Goal: Task Accomplishment & Management: Manage account settings

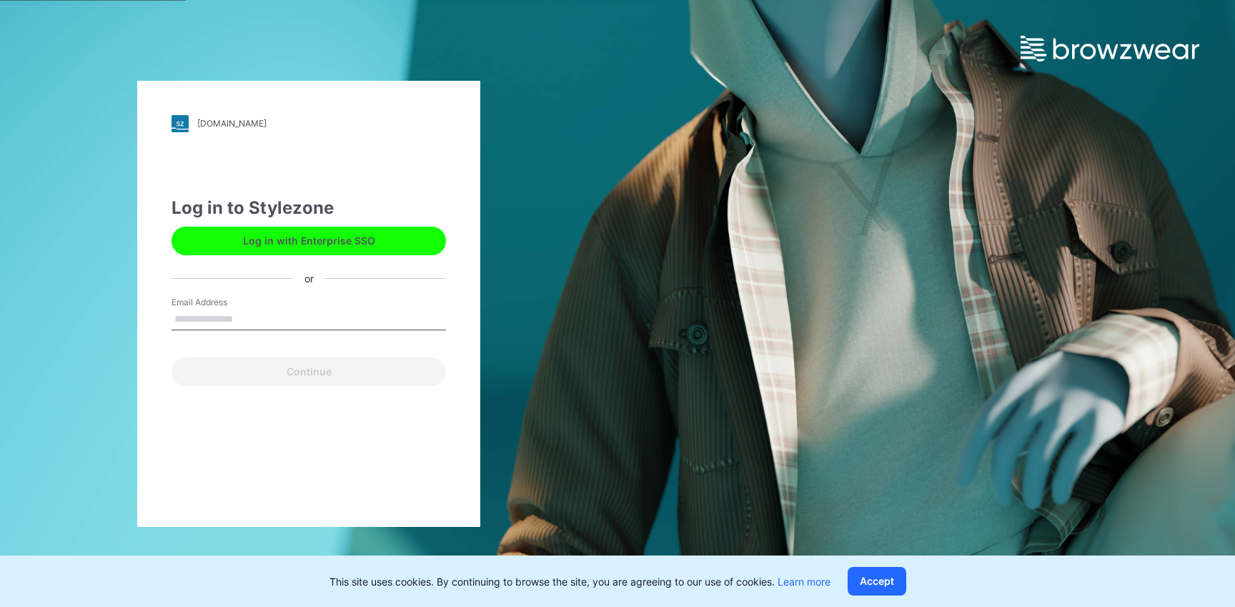
click at [304, 312] on input "Email Address" at bounding box center [309, 319] width 274 height 21
type input "**********"
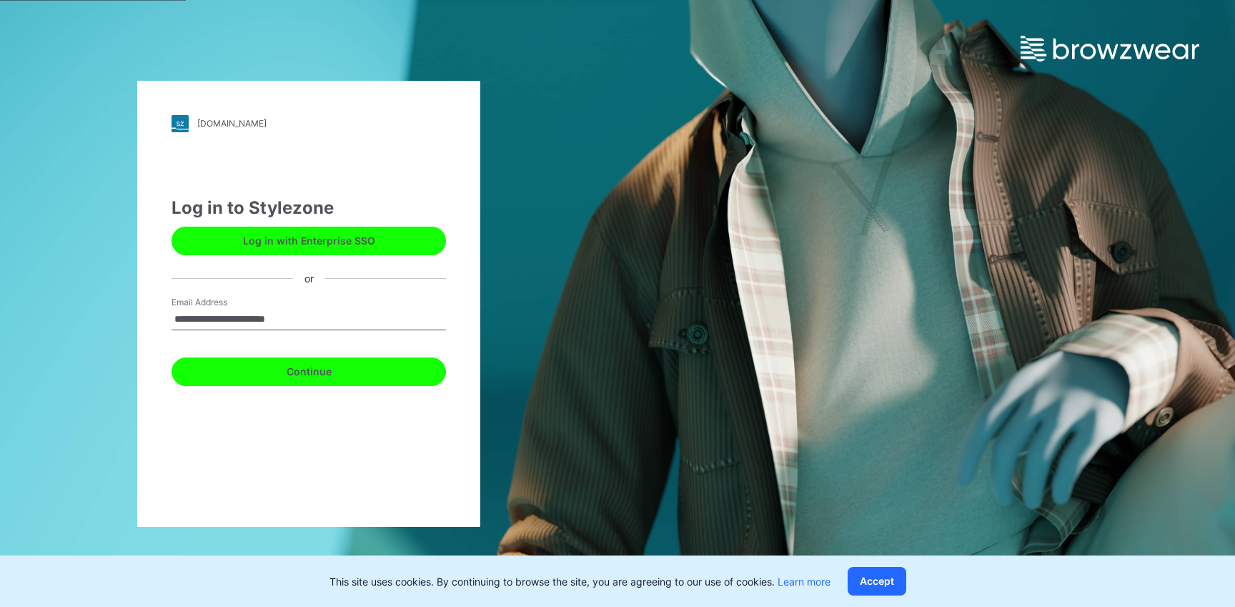
click at [326, 377] on button "Continue" at bounding box center [309, 371] width 274 height 29
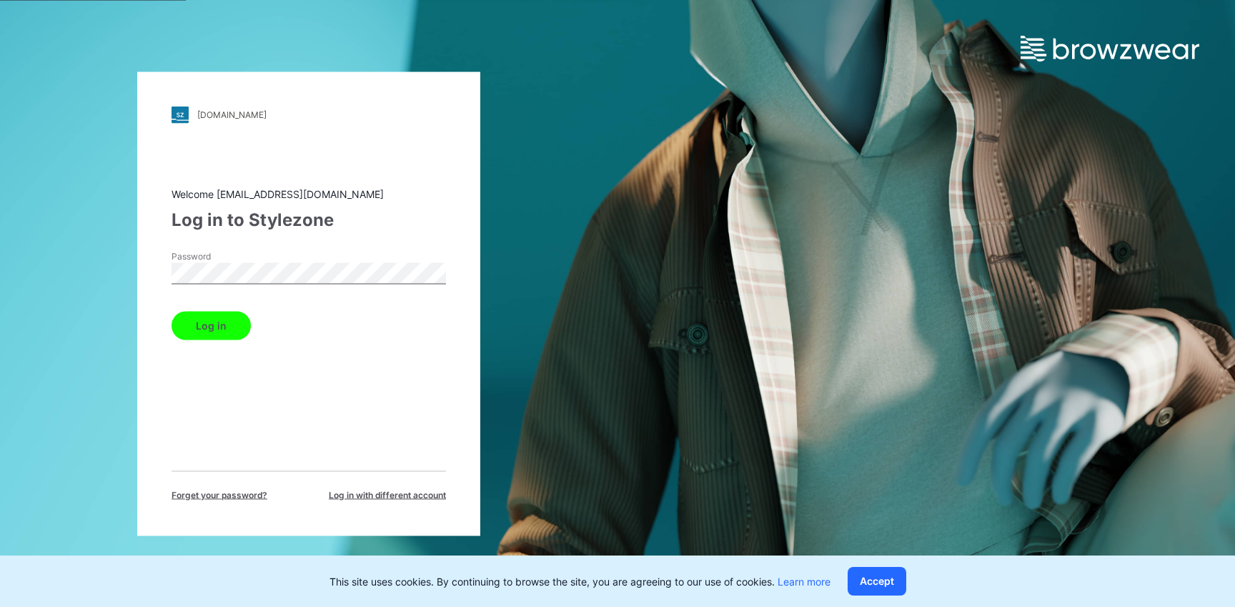
click at [207, 324] on button "Log in" at bounding box center [211, 325] width 79 height 29
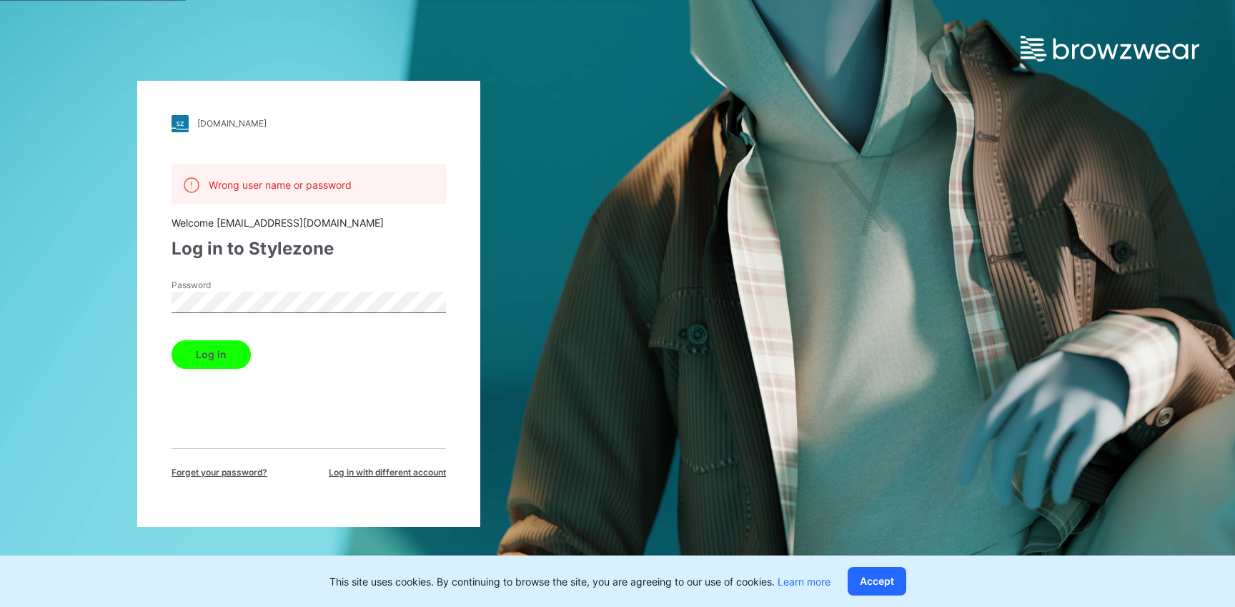
click at [234, 124] on div "backcountry.stylezone.com" at bounding box center [231, 123] width 69 height 11
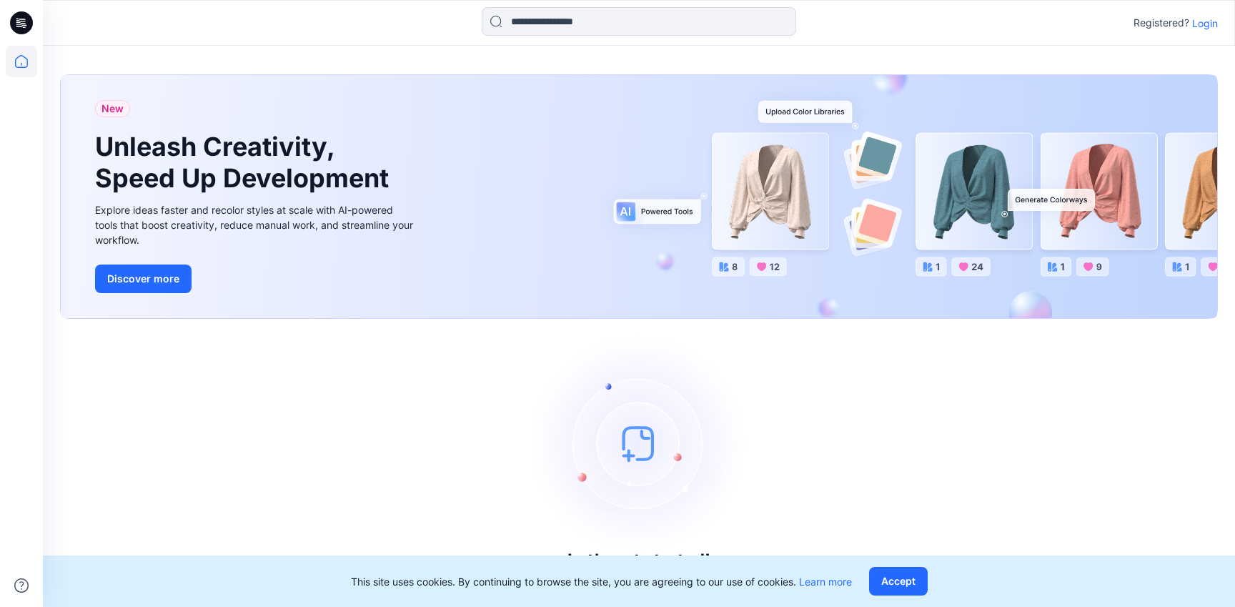
click at [1204, 22] on p "Login" at bounding box center [1205, 23] width 26 height 15
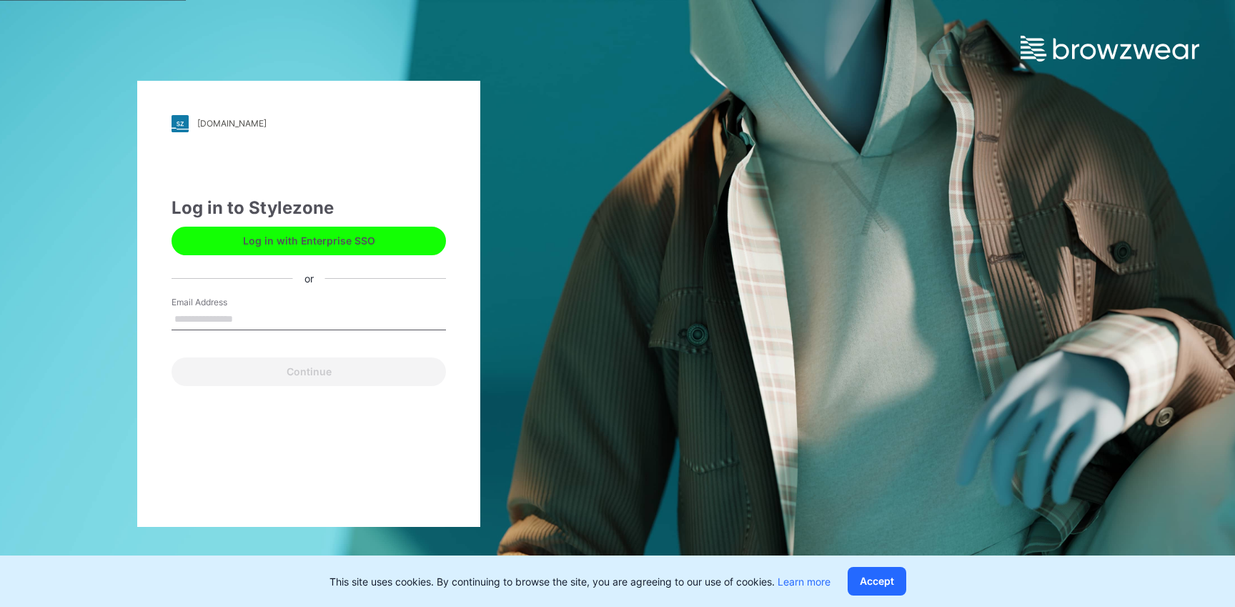
click at [327, 238] on button "Log in with Enterprise SSO" at bounding box center [309, 241] width 274 height 29
click at [251, 317] on input "Email Address" at bounding box center [309, 319] width 274 height 21
type input "**********"
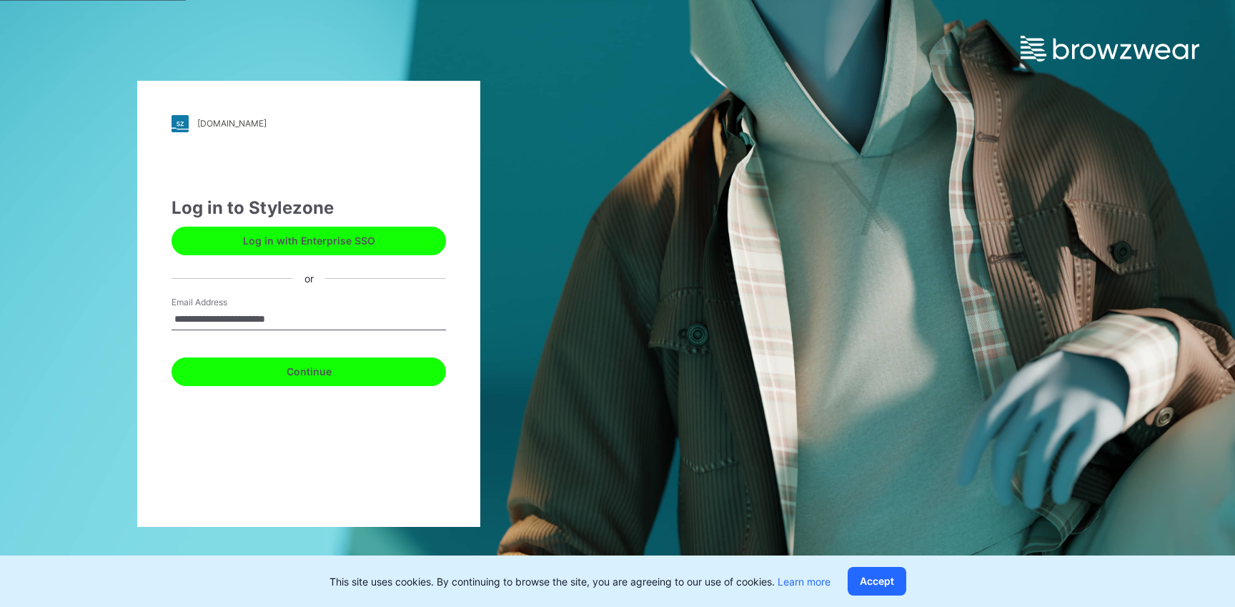
click at [351, 380] on button "Continue" at bounding box center [309, 371] width 274 height 29
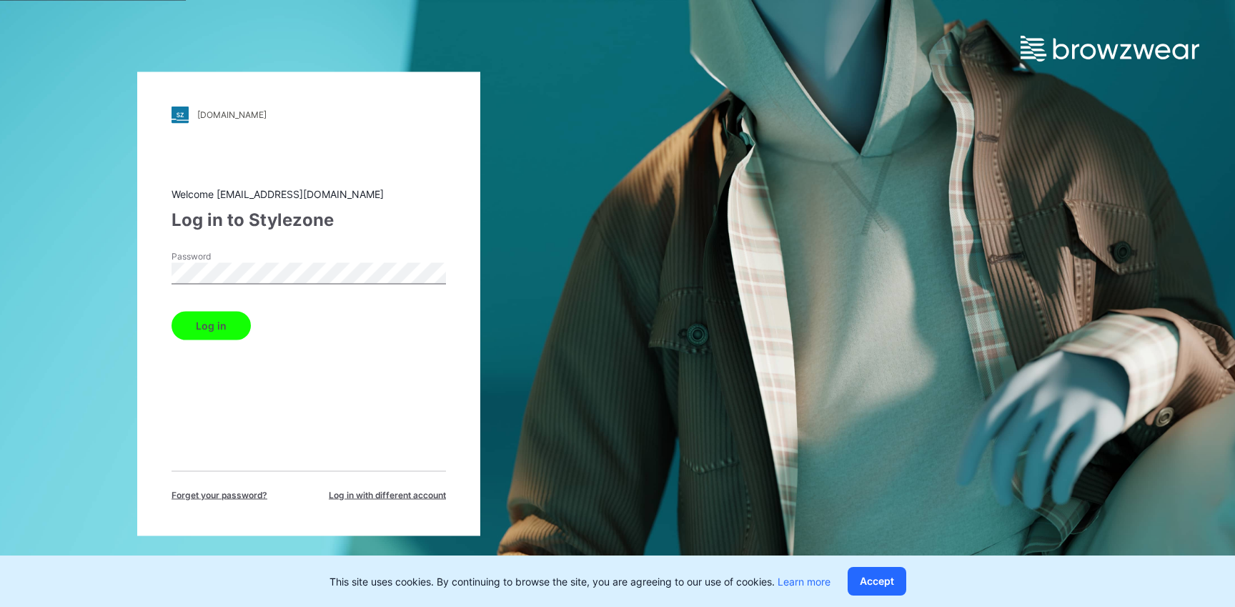
click at [224, 334] on button "Log in" at bounding box center [211, 325] width 79 height 29
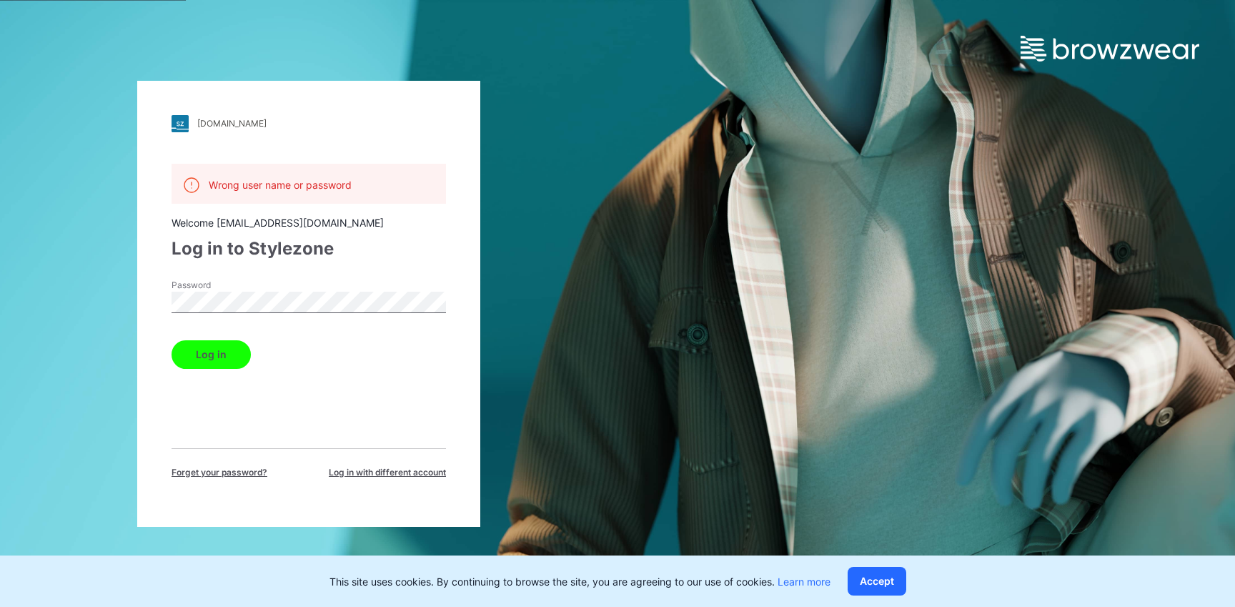
click at [130, 298] on div "backcountry.stylezone.com Loading... Wrong user name or password Welcome vpachi…" at bounding box center [309, 303] width 618 height 607
click at [172, 340] on button "Log in" at bounding box center [211, 354] width 79 height 29
click at [255, 474] on span "Forget your password?" at bounding box center [220, 472] width 96 height 13
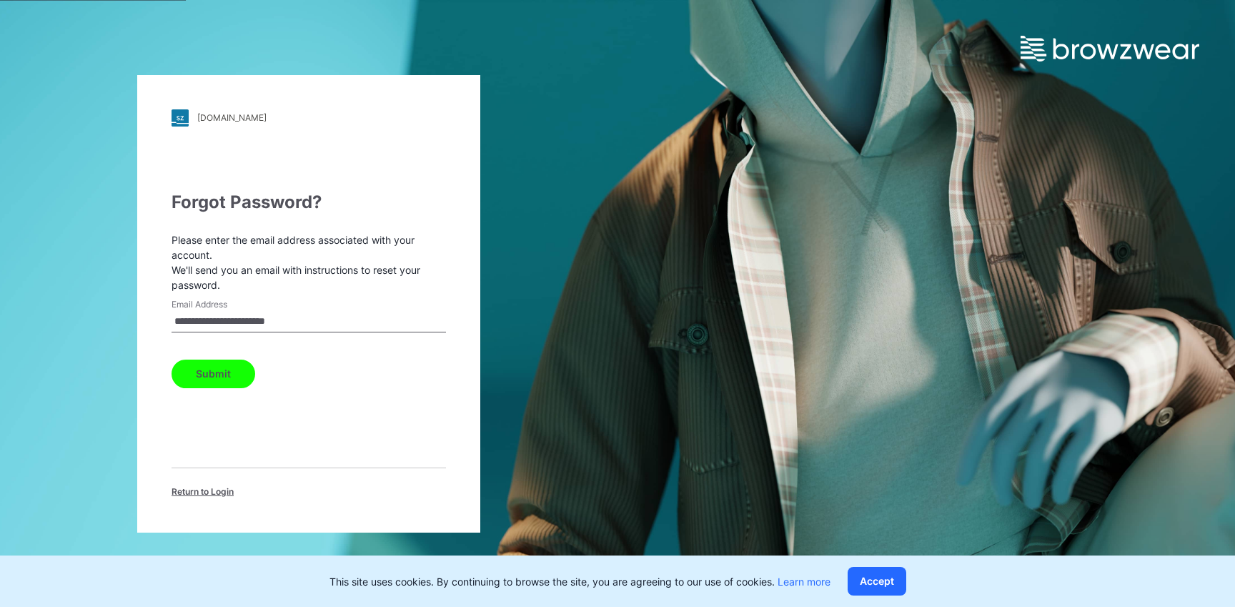
click at [224, 370] on button "Submit" at bounding box center [214, 374] width 84 height 29
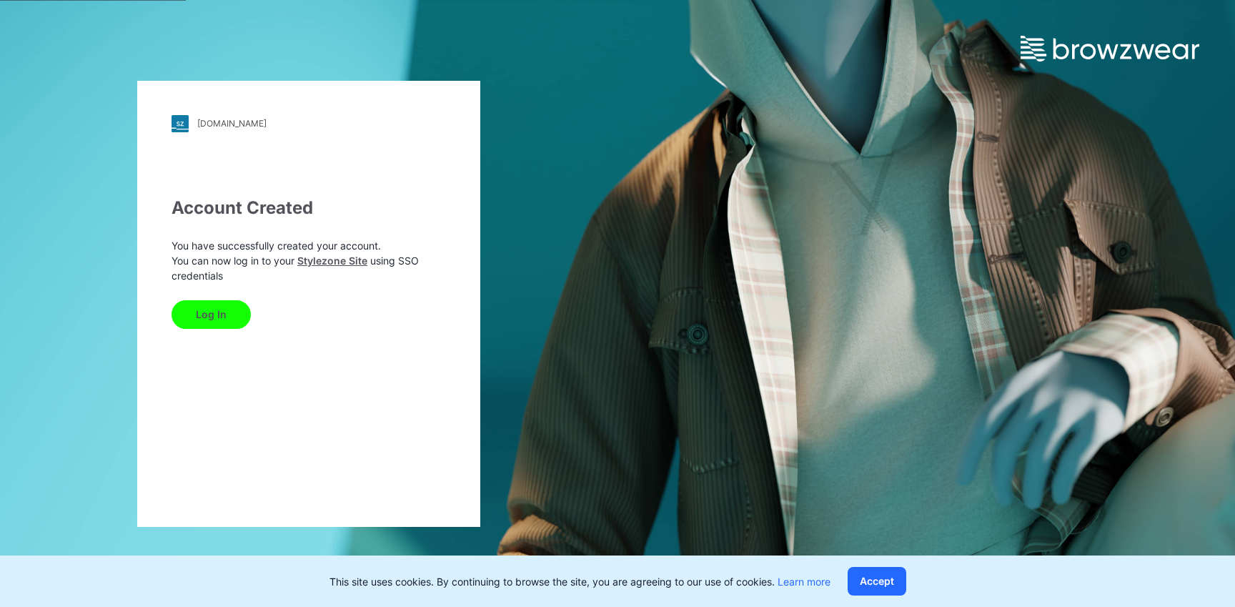
click at [227, 320] on button "Log In" at bounding box center [211, 314] width 79 height 29
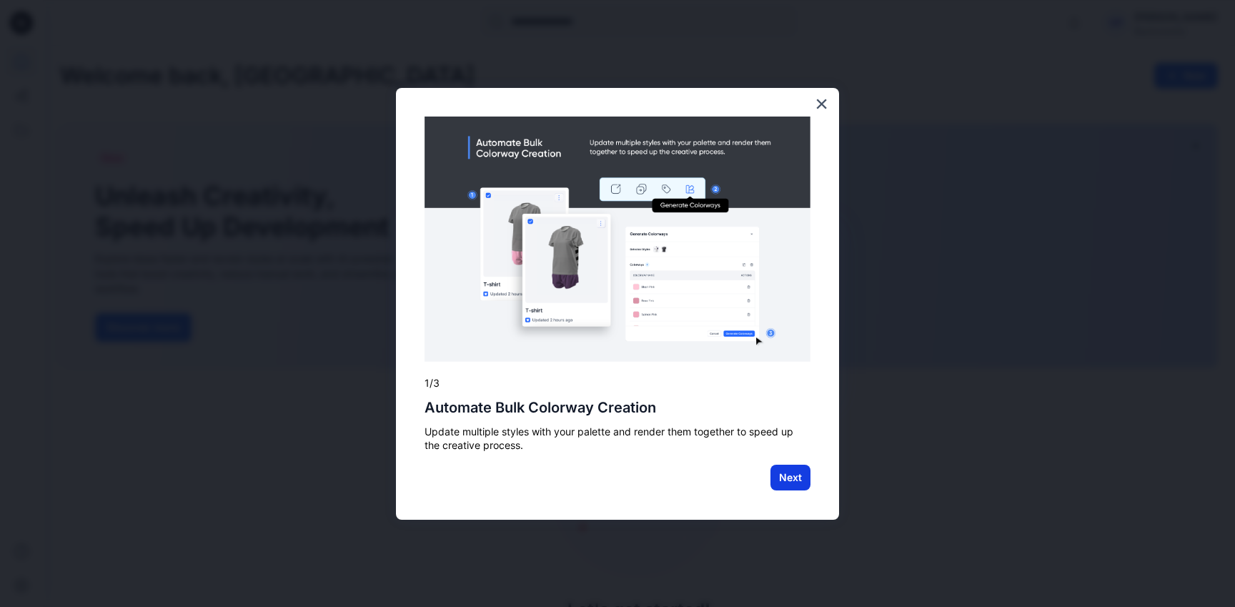
click at [803, 482] on button "Next" at bounding box center [790, 478] width 40 height 26
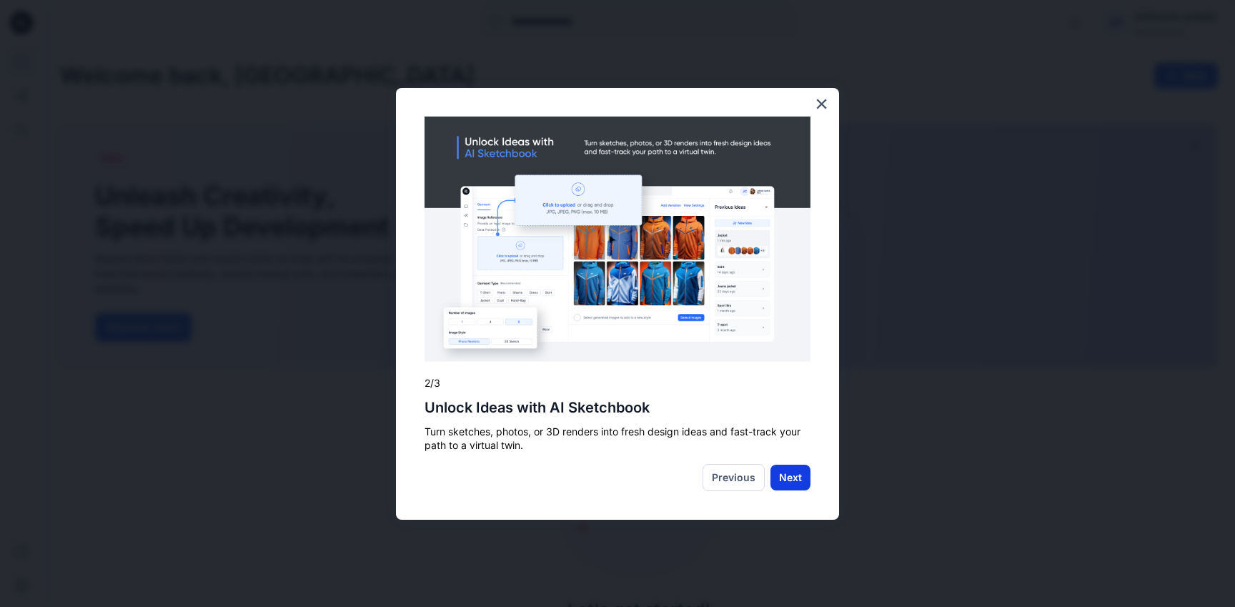
click at [801, 478] on button "Next" at bounding box center [790, 478] width 40 height 26
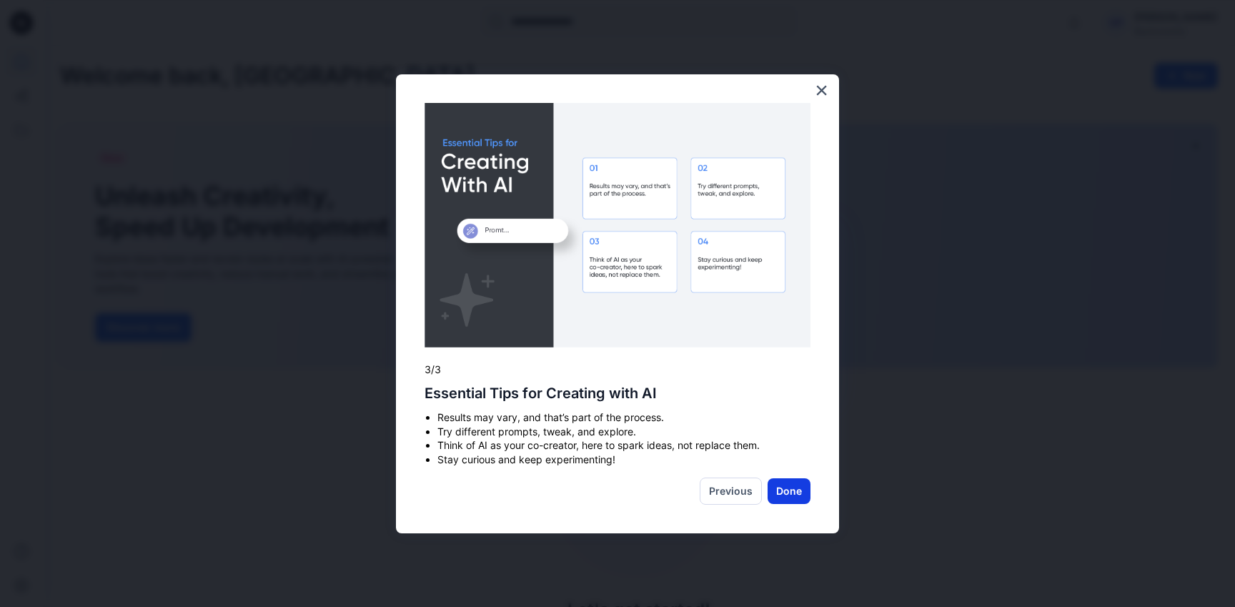
click at [802, 487] on button "Done" at bounding box center [789, 491] width 43 height 26
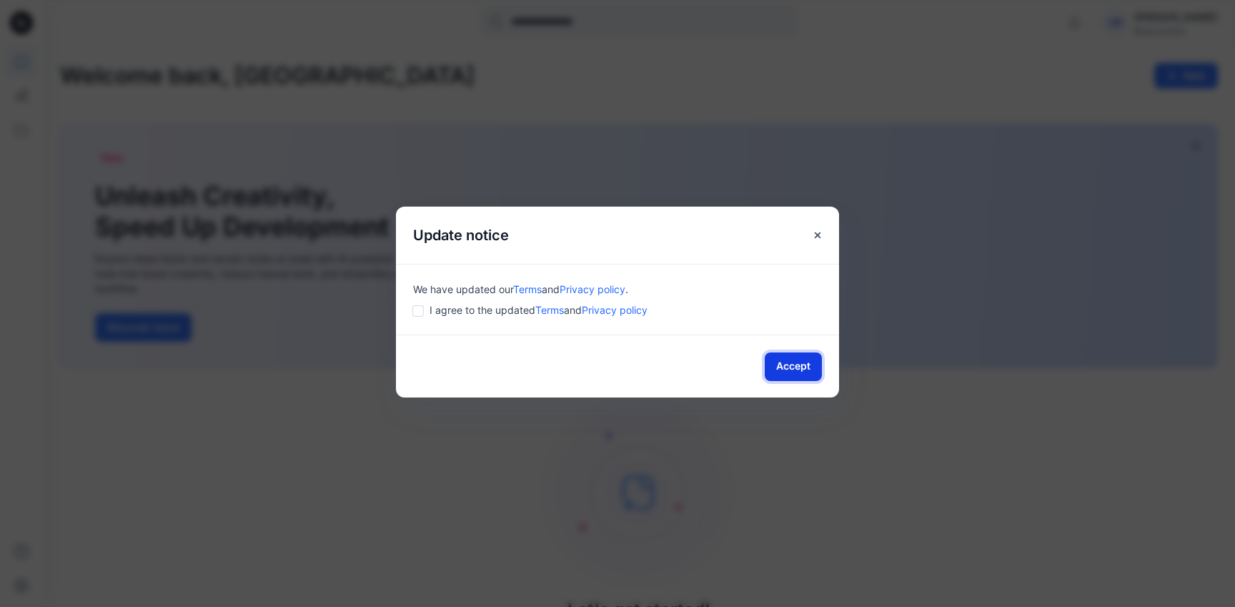
click at [788, 370] on button "Accept" at bounding box center [793, 366] width 57 height 29
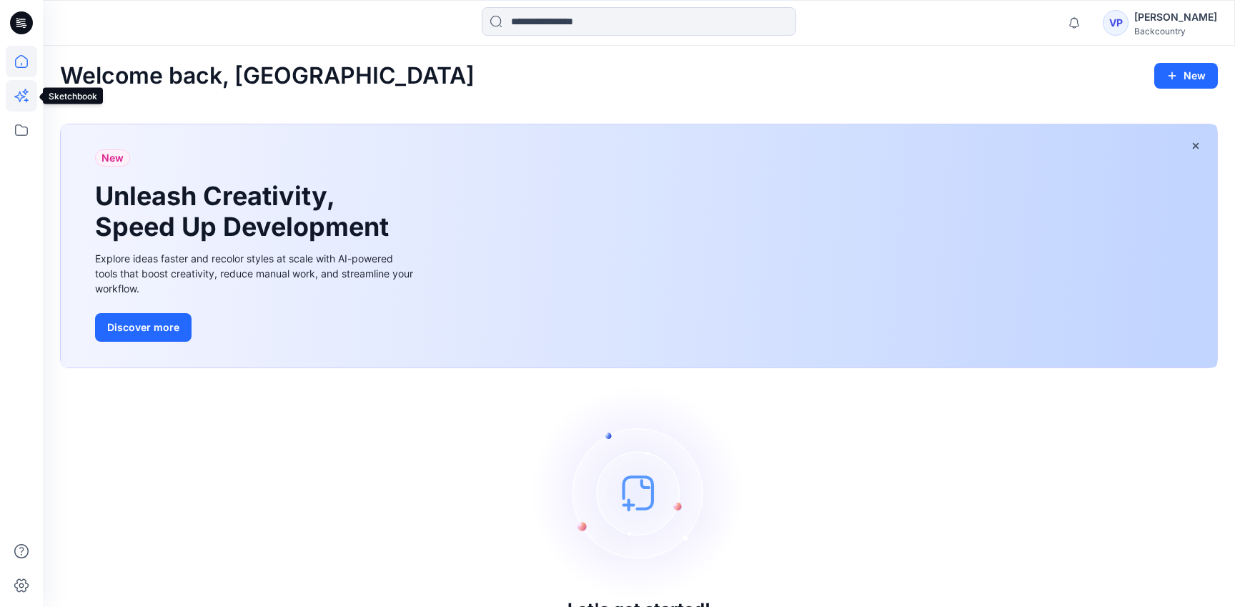
click at [28, 102] on icon at bounding box center [21, 95] width 31 height 31
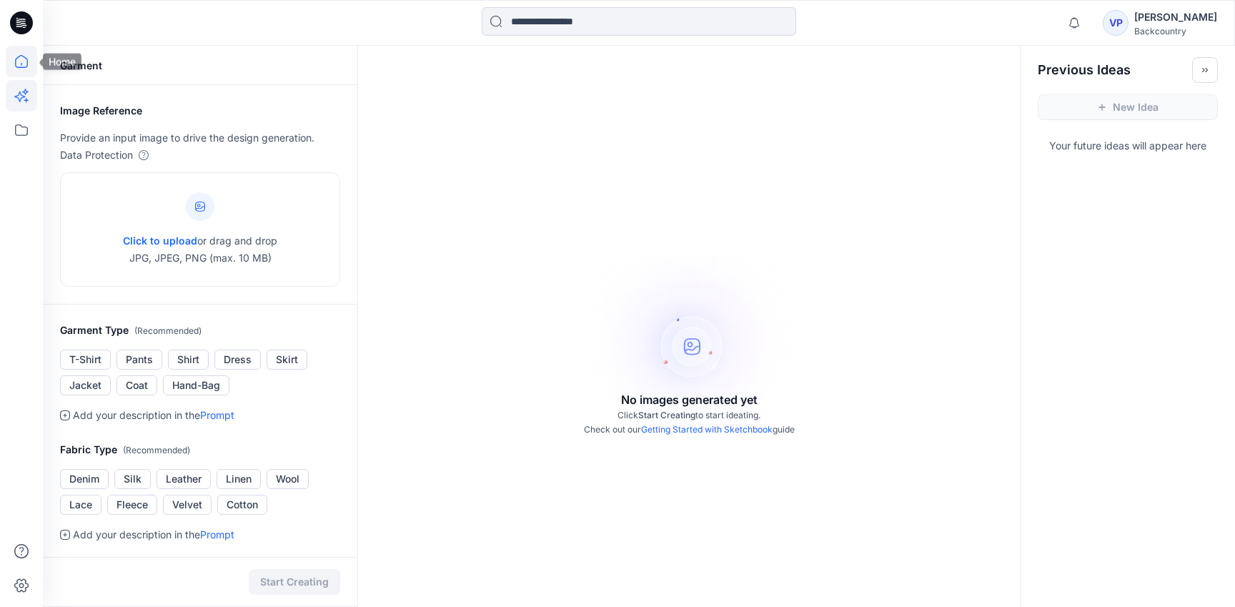
click at [11, 51] on icon at bounding box center [21, 61] width 31 height 31
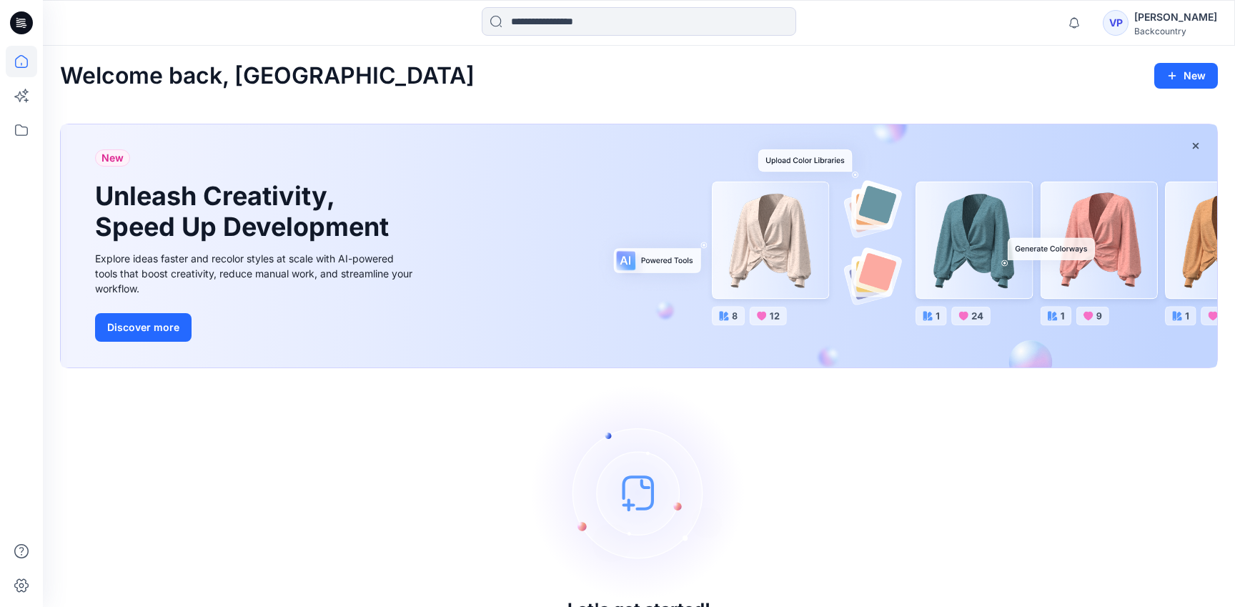
click at [17, 28] on icon at bounding box center [21, 22] width 23 height 23
